Goal: Task Accomplishment & Management: Complete application form

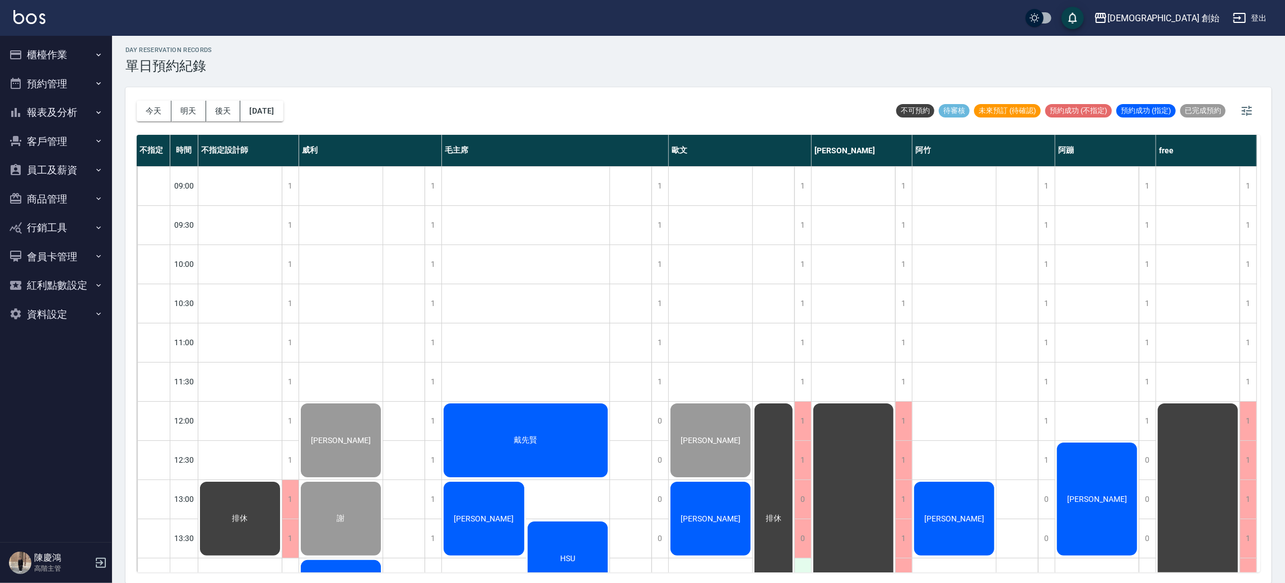
scroll to position [251, 0]
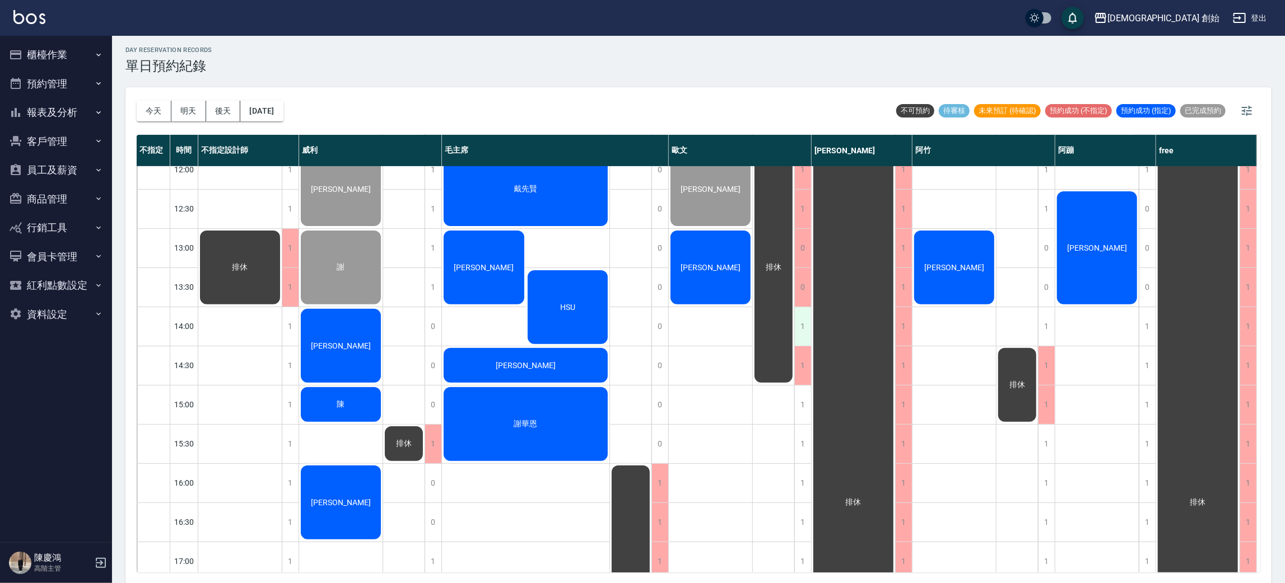
click at [802, 329] on div "1" at bounding box center [802, 326] width 17 height 39
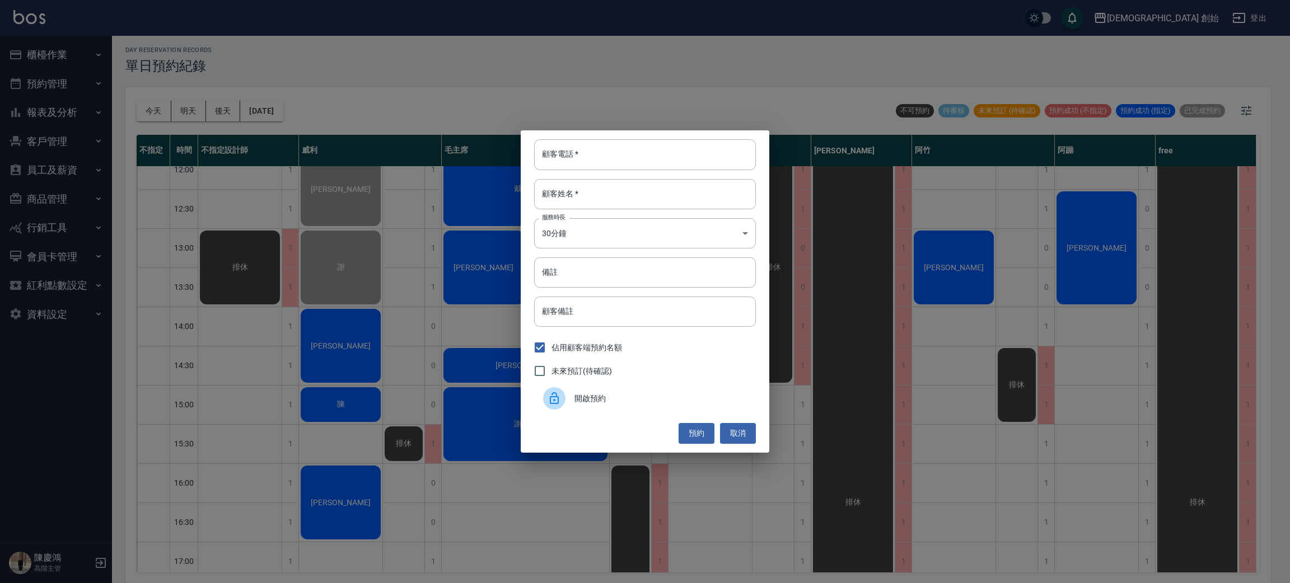
click at [701, 137] on div "顧客電話   * 顧客電話   * 顧客姓名   * 顧客姓名   * 服務時長 30分鐘 1 服務時長 備註 備註 顧客備註 顧客備註 佔用顧客端預約名額 …" at bounding box center [645, 291] width 249 height 322
click at [648, 155] on input "顧客電話   *" at bounding box center [645, 154] width 222 height 30
type input "0976660552"
click at [638, 188] on input "顧客姓名   *" at bounding box center [645, 194] width 222 height 30
type input "潘"
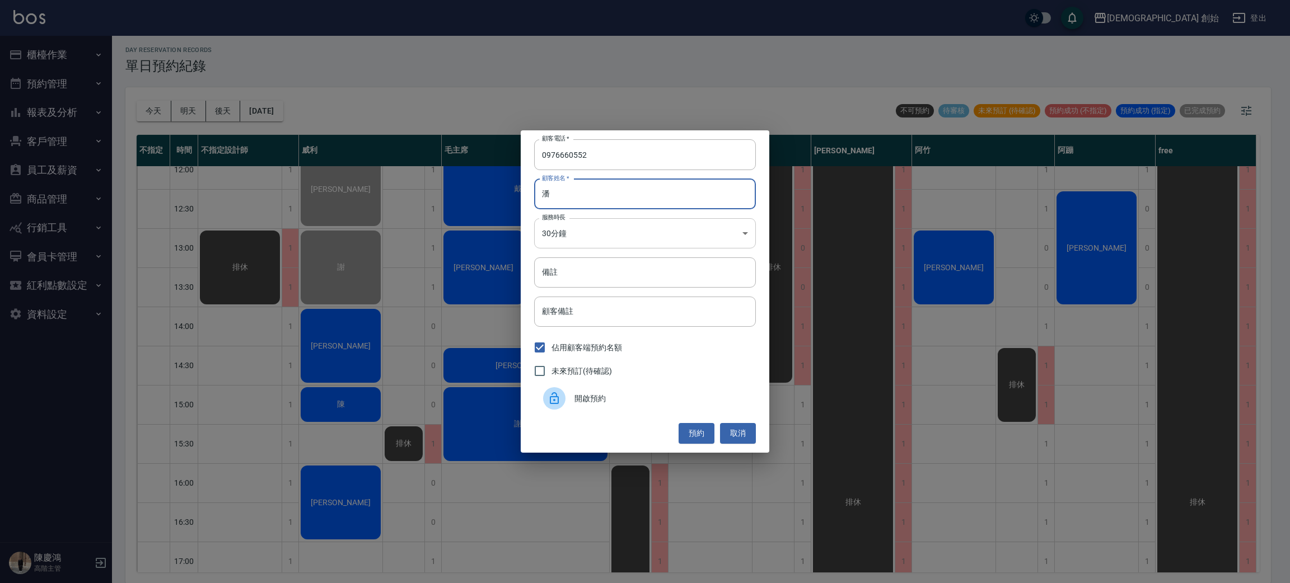
click at [632, 232] on body "兄弟會 創始 登出 櫃檯作業 打帳單 帳單列表 掛單列表 座位開單 營業儀表板 現金收支登錄 高階收支登錄 材料自購登錄 每日結帳 排班表 現場電腦打卡 掃碼…" at bounding box center [645, 290] width 1290 height 587
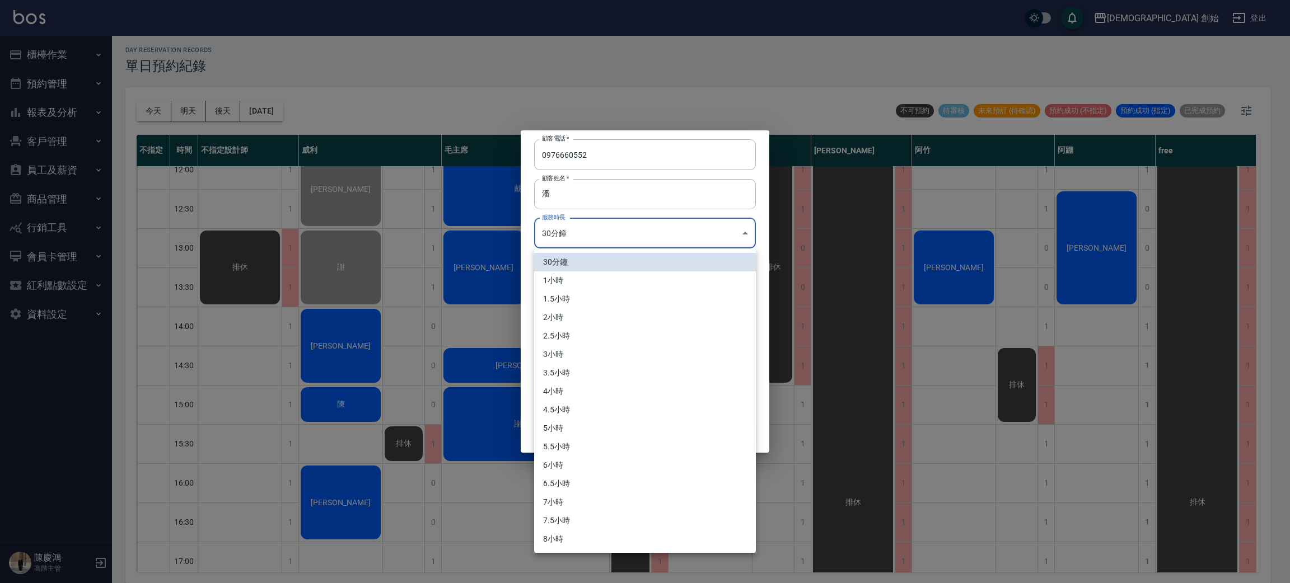
click at [591, 283] on li "1小時" at bounding box center [645, 281] width 222 height 18
type input "2"
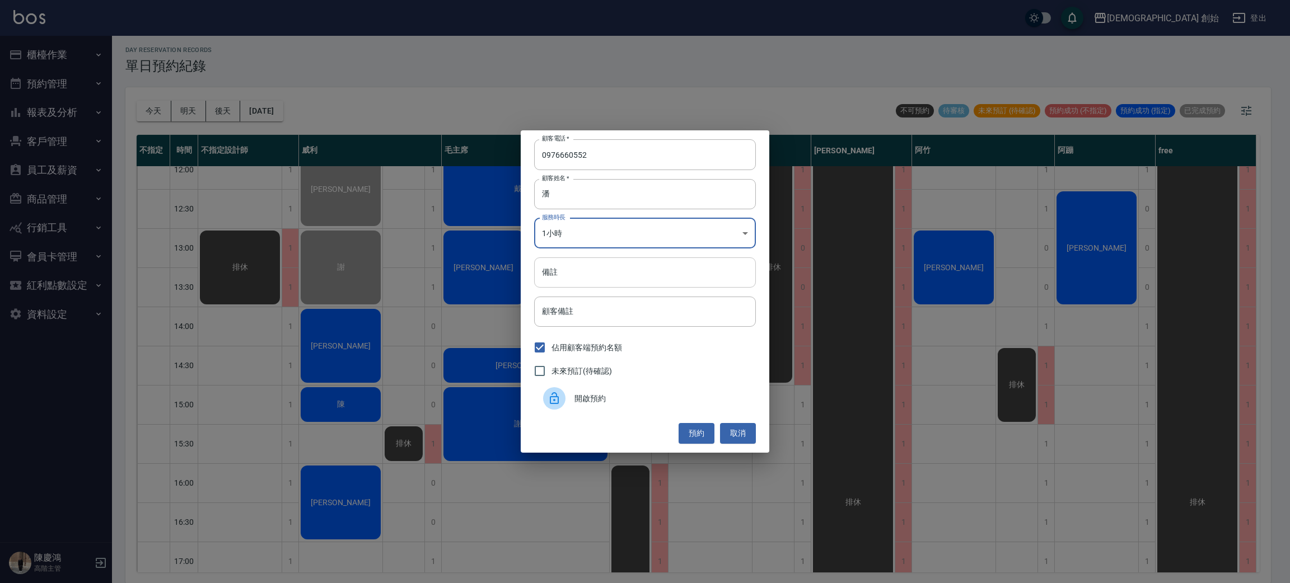
click at [587, 277] on input "備註" at bounding box center [645, 273] width 222 height 30
type input "1500"
click at [695, 430] on button "預約" at bounding box center [697, 433] width 36 height 21
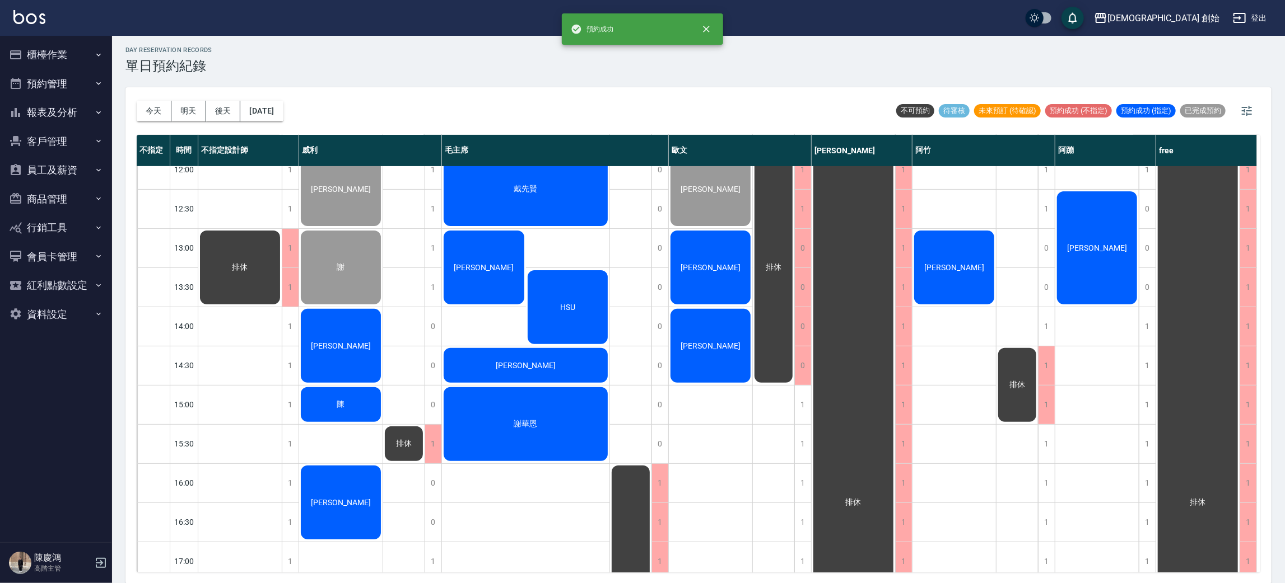
click at [700, 359] on div "[PERSON_NAME]" at bounding box center [710, 345] width 83 height 77
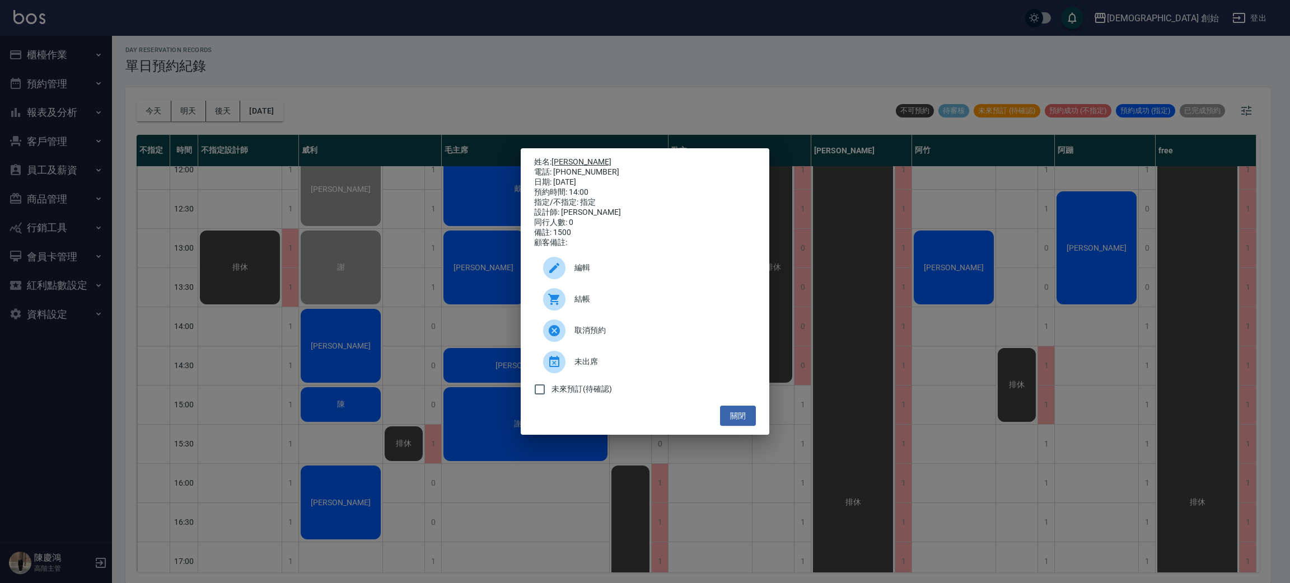
click at [556, 160] on link "[PERSON_NAME]" at bounding box center [582, 161] width 60 height 9
click at [372, 96] on div "姓名: 潘進發 電話: 0976660552 日期: 2025/09/21 預約時間: 14:00 指定/不指定: 指定 設計師: 歐文 同行人數: 0 備註…" at bounding box center [645, 291] width 1290 height 583
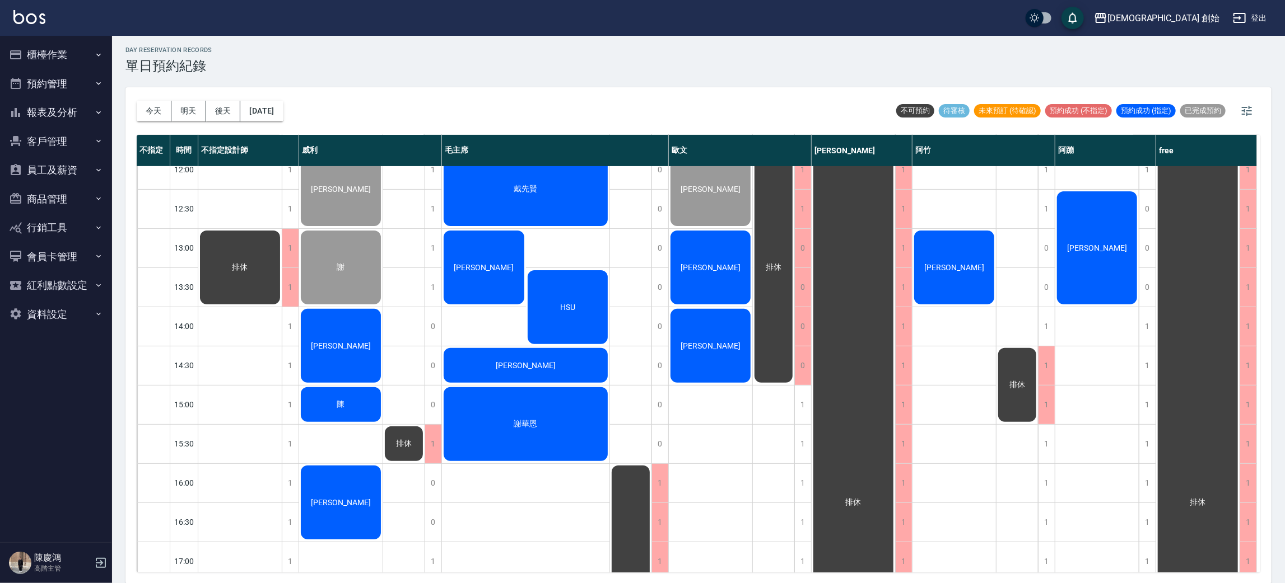
click at [703, 278] on div "[PERSON_NAME]" at bounding box center [710, 267] width 83 height 77
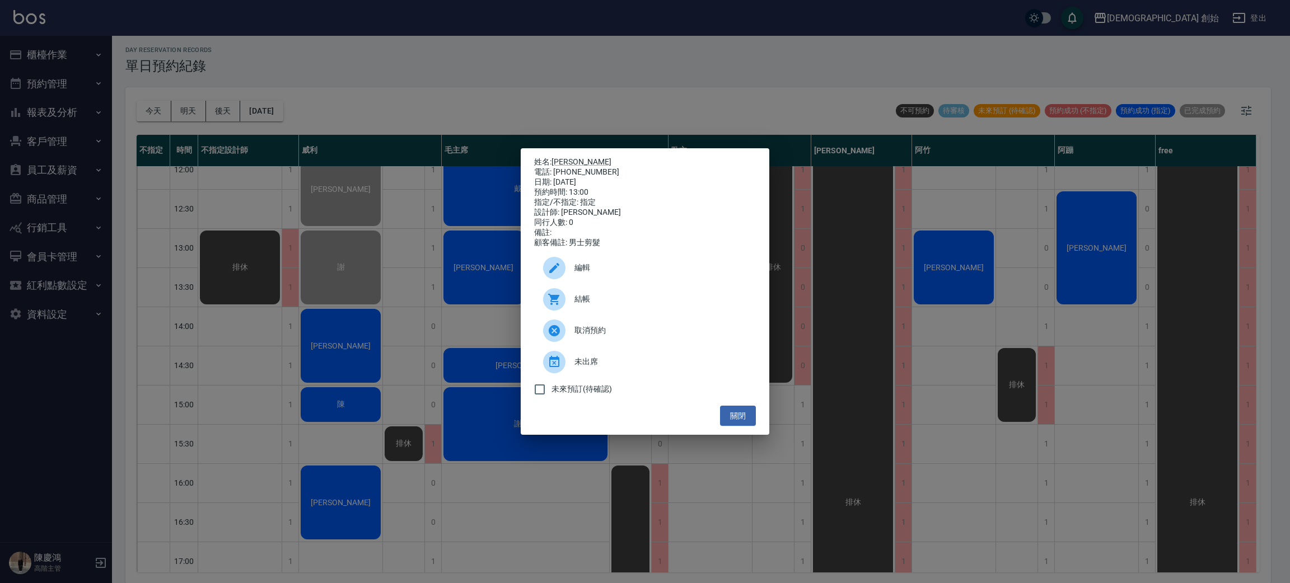
click at [684, 298] on div "結帳" at bounding box center [645, 299] width 222 height 31
click at [397, 70] on div "姓名: 王鏗愷 電話: 0902252287 日期: 2025/09/21 預約時間: 13:00 指定/不指定: 指定 設計師: 歐文 同行人數: 0 備註…" at bounding box center [645, 291] width 1290 height 583
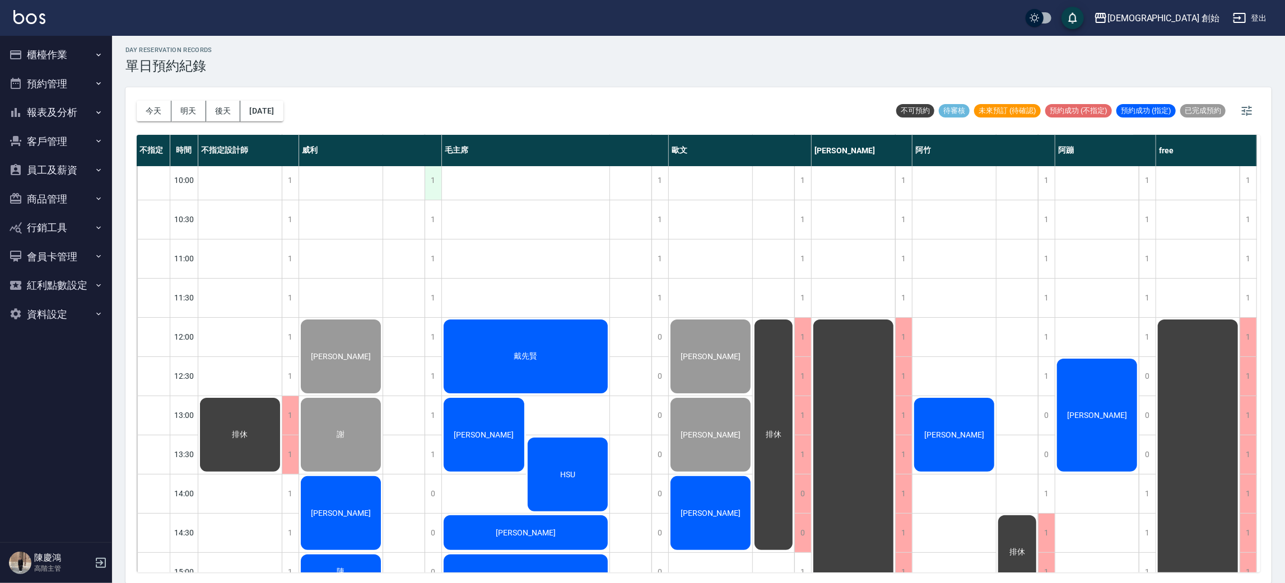
scroll to position [168, 0]
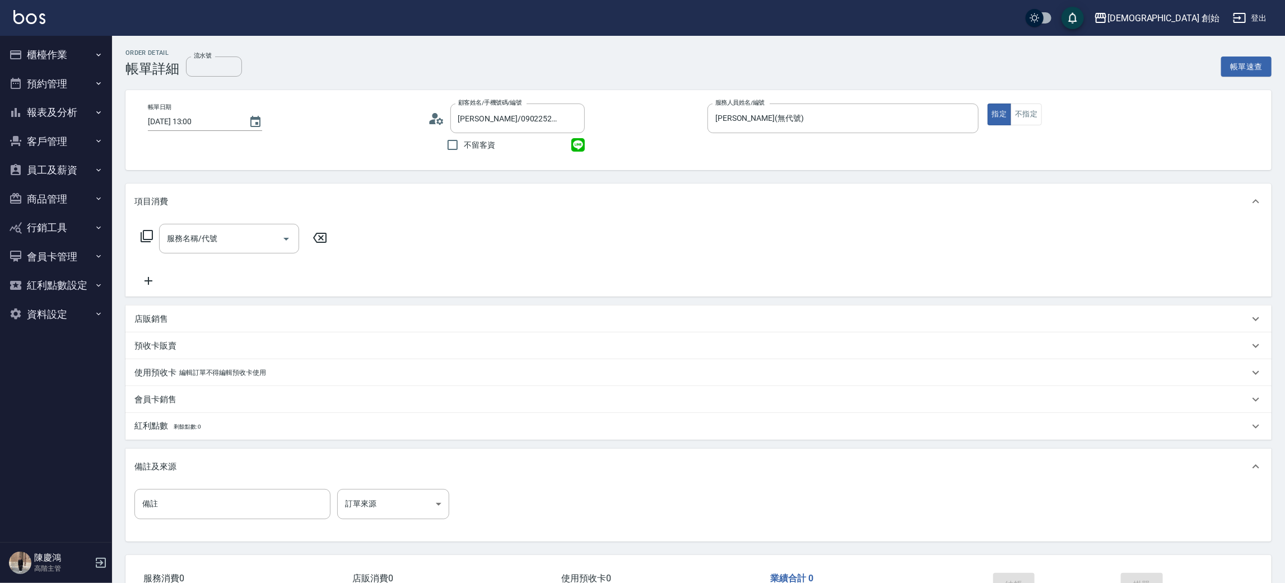
click at [209, 250] on div "服務名稱/代號" at bounding box center [229, 239] width 140 height 30
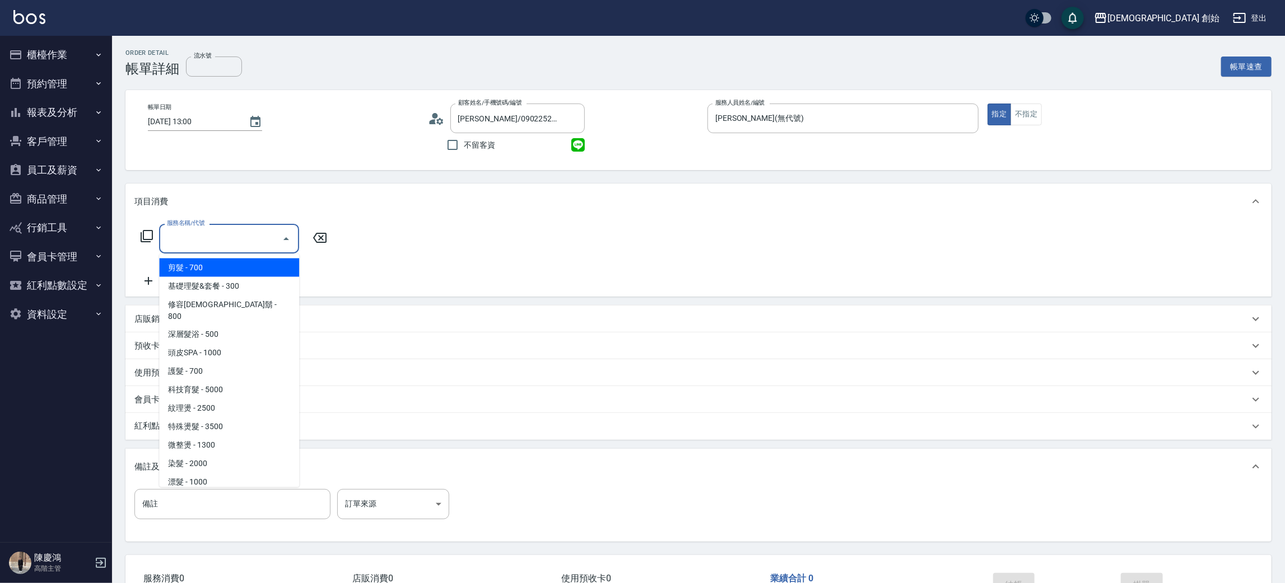
click at [209, 272] on span "剪髮 - 700" at bounding box center [229, 268] width 140 height 18
type input "剪髮(A01)"
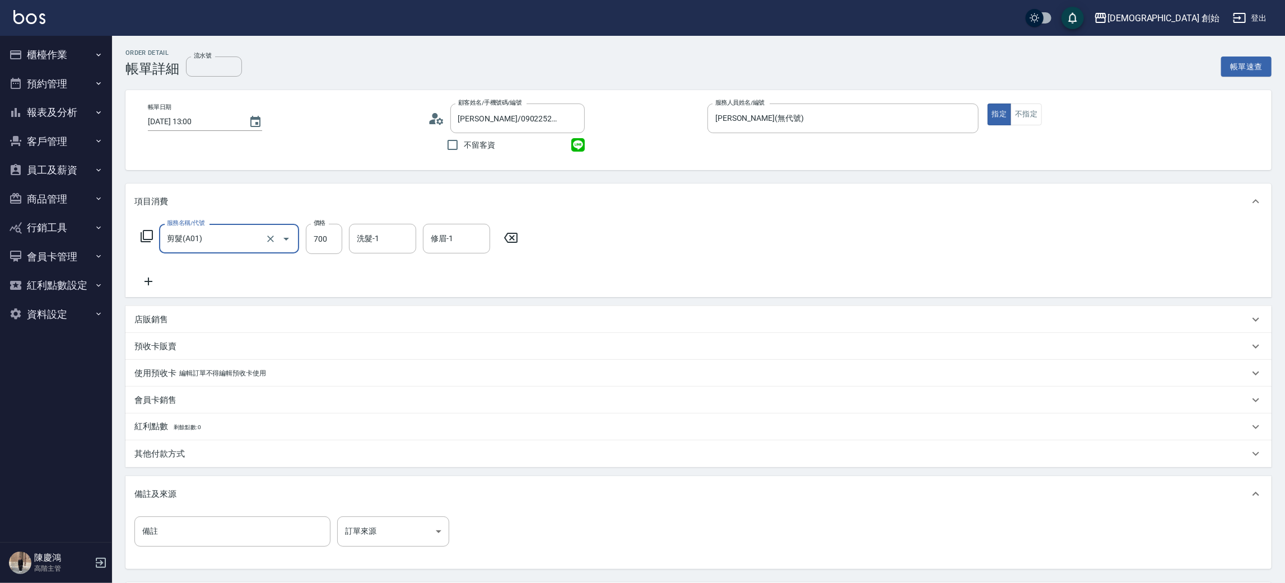
scroll to position [105, 0]
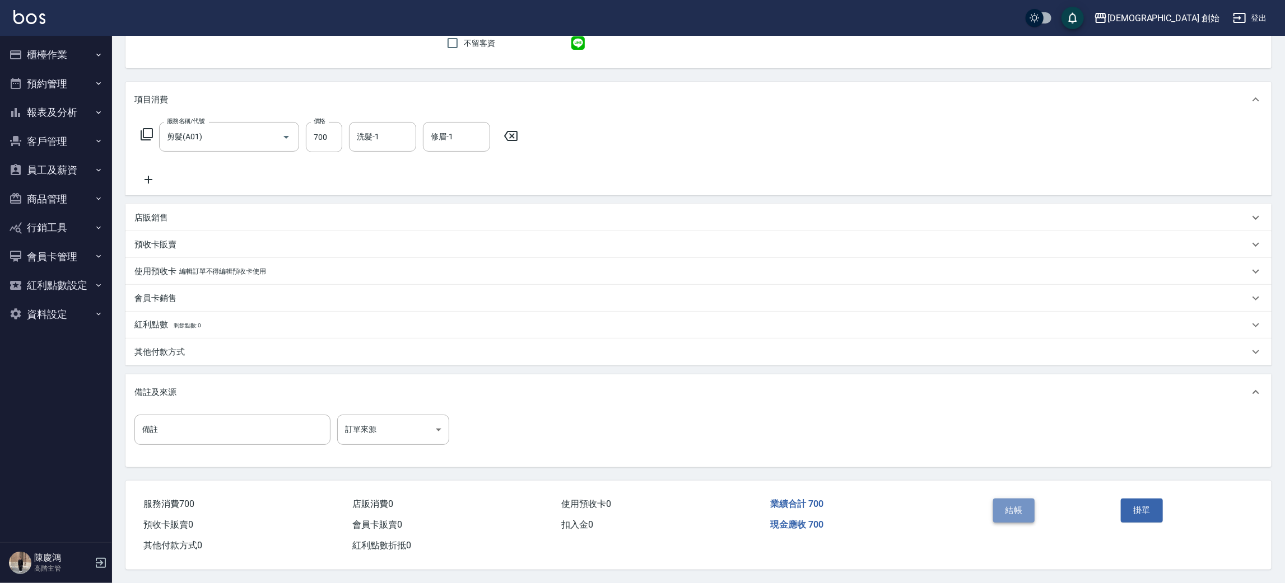
click at [1020, 502] on button "結帳" at bounding box center [1014, 511] width 42 height 24
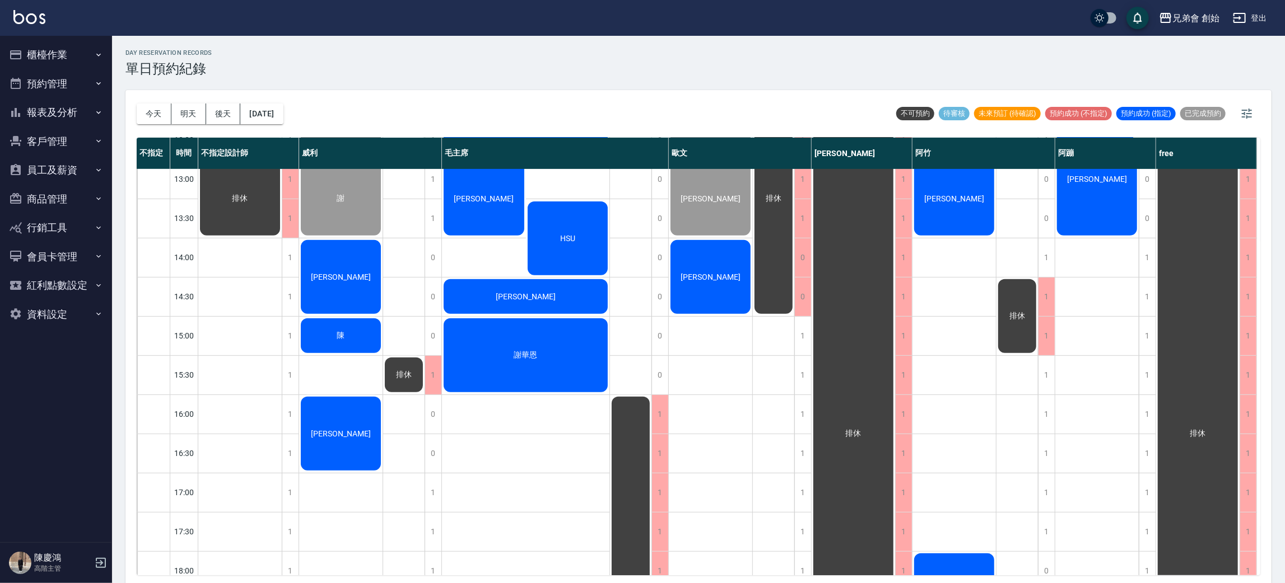
scroll to position [71, 0]
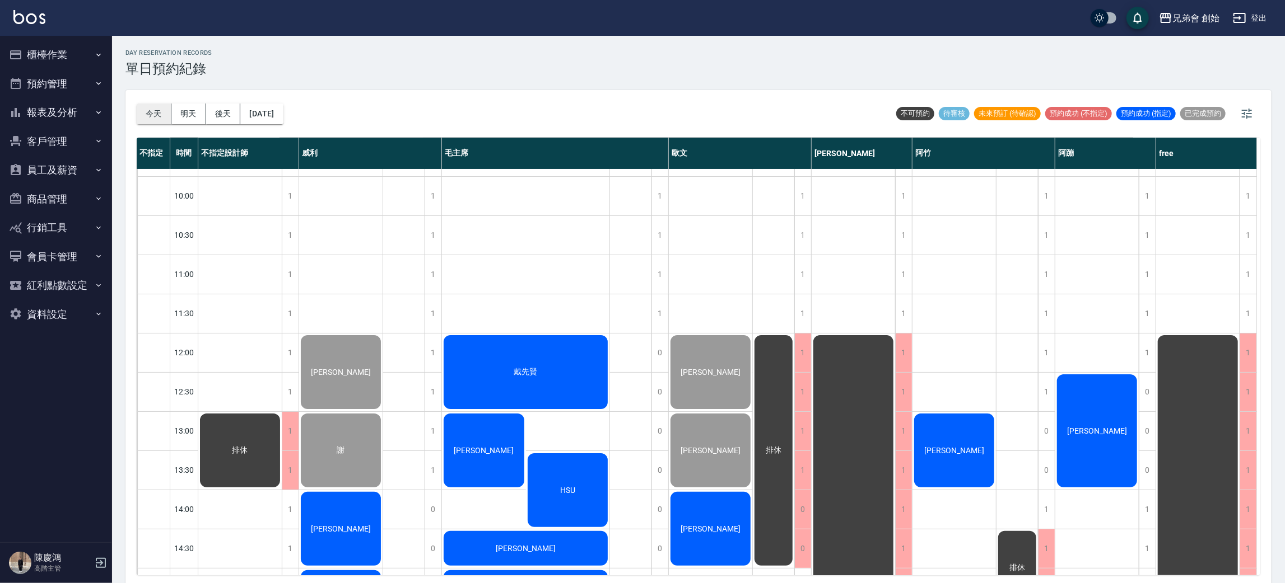
click at [146, 104] on button "今天" at bounding box center [154, 114] width 35 height 21
click at [147, 106] on button "今天" at bounding box center [154, 114] width 35 height 21
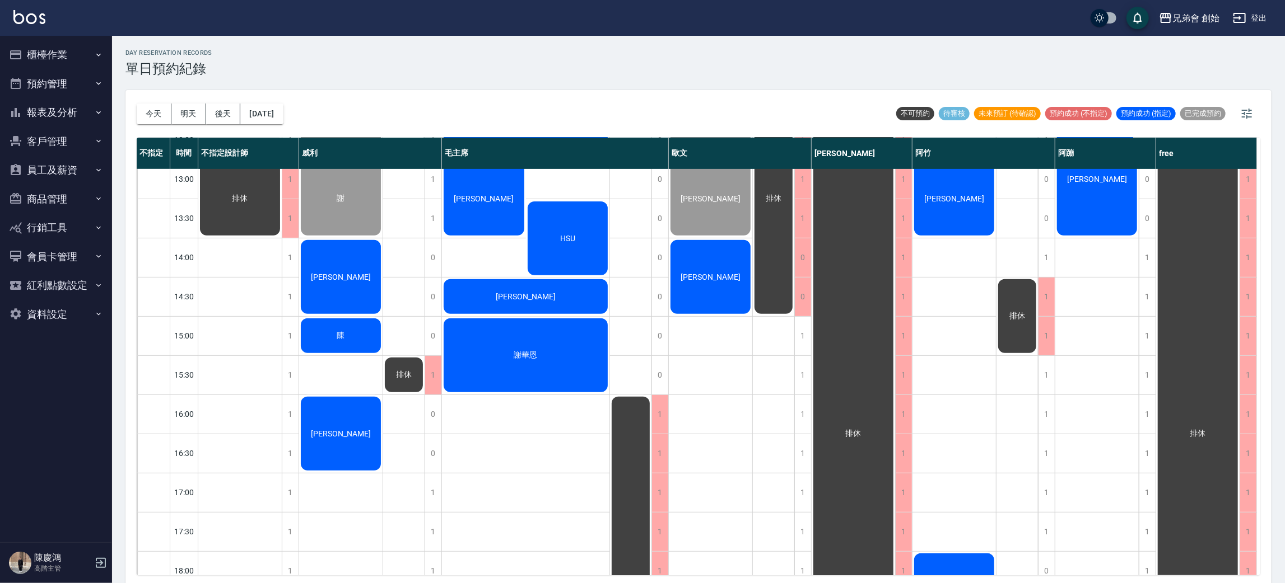
scroll to position [155, 0]
